Goal: Information Seeking & Learning: Learn about a topic

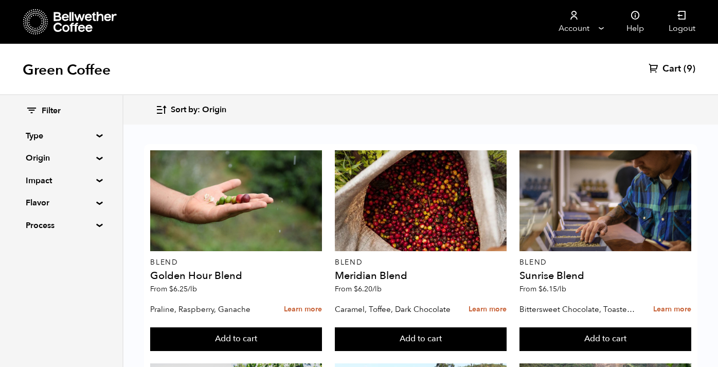
scroll to position [663, 0]
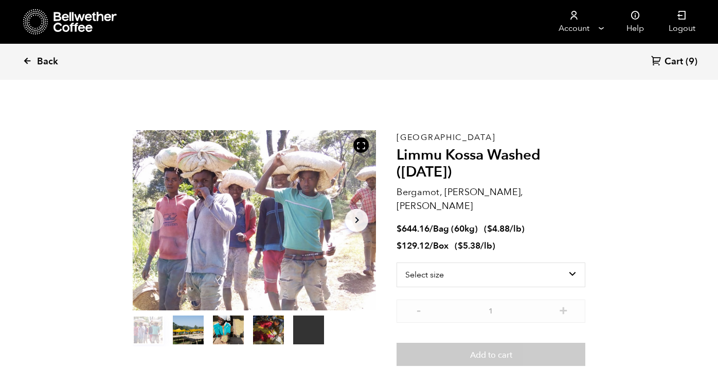
click at [47, 58] on span "Back" at bounding box center [47, 62] width 21 height 12
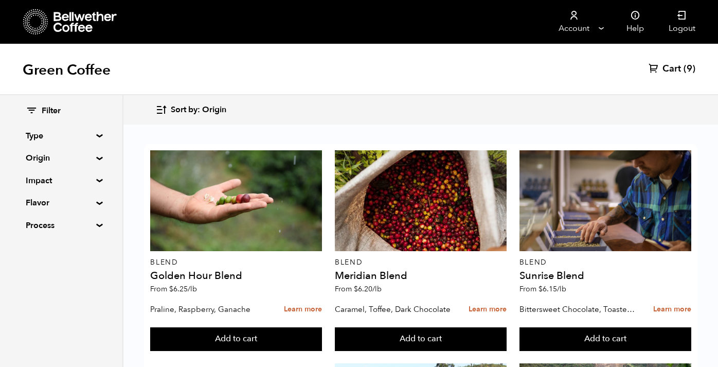
click at [96, 222] on summary "Process" at bounding box center [61, 225] width 71 height 12
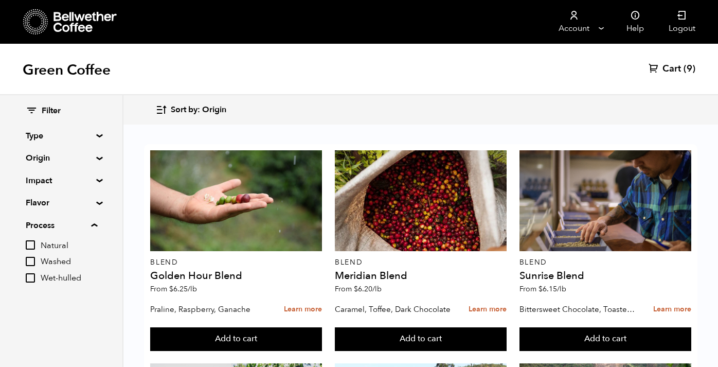
click at [96, 222] on summary "Process" at bounding box center [62, 225] width 72 height 12
click at [96, 198] on div "Filter Type Blend Single Origin Decaf Seasonal Year Round Origin Blend [GEOGRAP…" at bounding box center [61, 168] width 122 height 147
click at [96, 201] on summary "Flavor" at bounding box center [61, 203] width 71 height 12
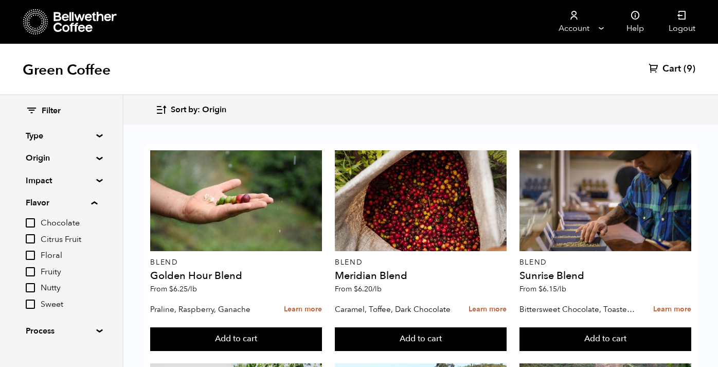
click at [96, 201] on summary "Flavor" at bounding box center [62, 203] width 72 height 12
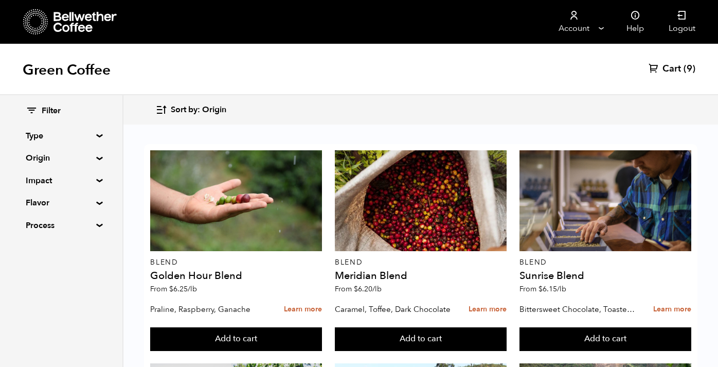
click at [96, 178] on summary "Impact" at bounding box center [61, 180] width 71 height 12
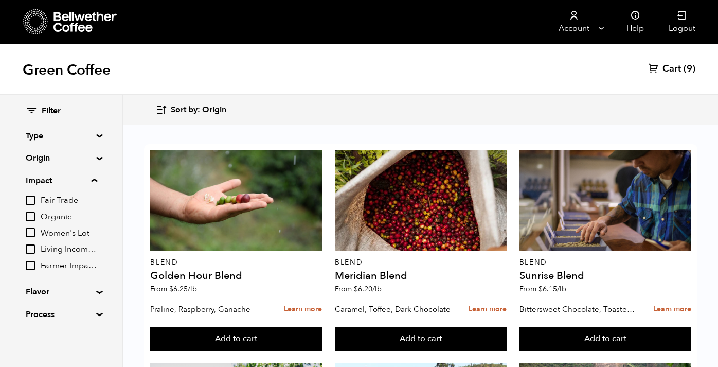
click at [96, 178] on summary "Impact" at bounding box center [62, 180] width 72 height 12
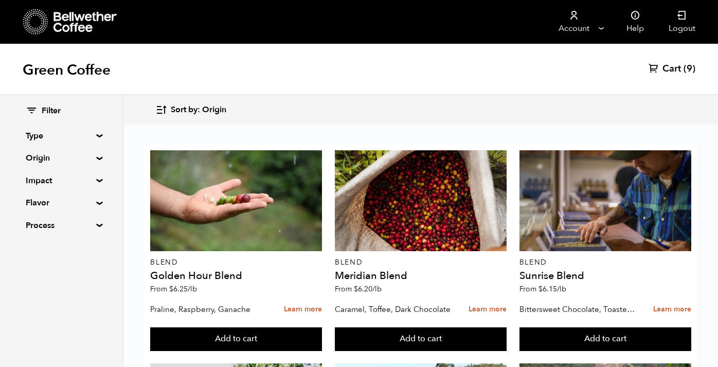
click at [96, 155] on div "Filter Type Blend Single Origin Decaf Seasonal Year Round Origin Blend [GEOGRAP…" at bounding box center [61, 168] width 122 height 147
click at [96, 134] on summary "Type" at bounding box center [61, 136] width 71 height 12
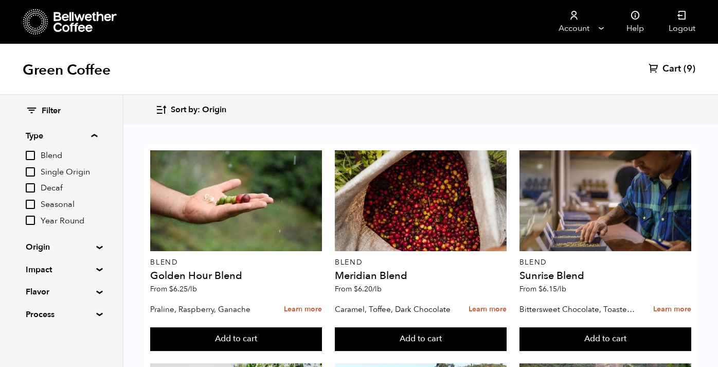
click at [97, 134] on summary "Type" at bounding box center [62, 136] width 72 height 12
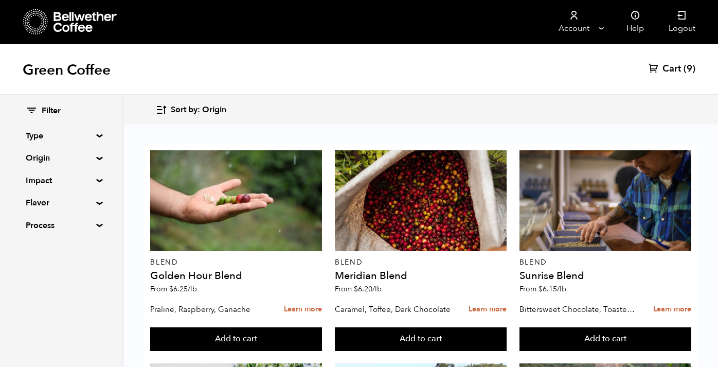
scroll to position [9, 0]
